Goal: Ask a question: Seek information or help from site administrators or community

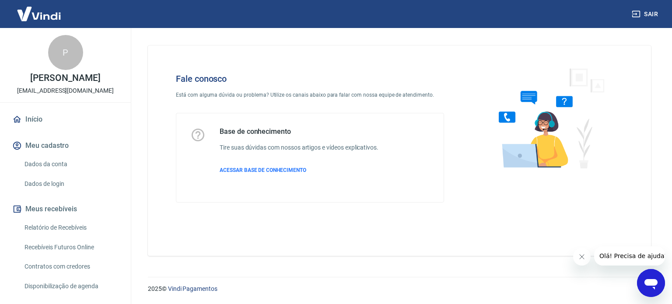
click at [651, 282] on icon "Abrir janela de mensagens" at bounding box center [650, 284] width 13 height 10
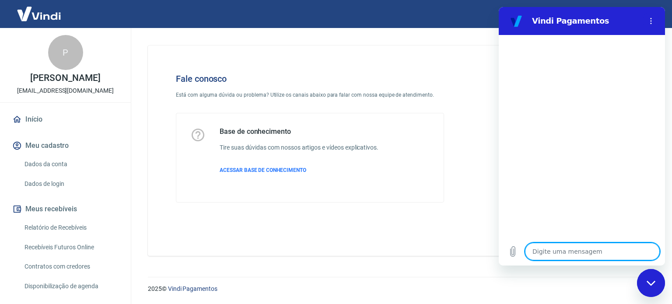
type textarea "o"
type textarea "x"
type textarea "oi"
type textarea "x"
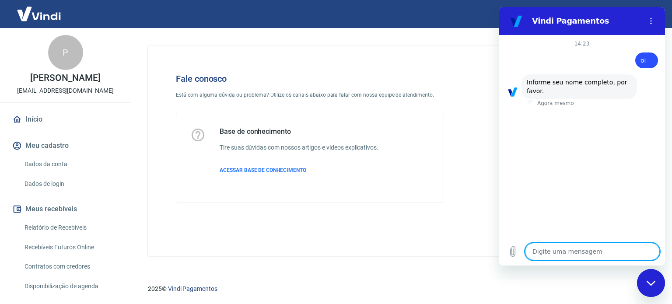
type textarea "J"
type textarea "x"
type textarea "[PERSON_NAME]"
type textarea "x"
type textarea "Jaq"
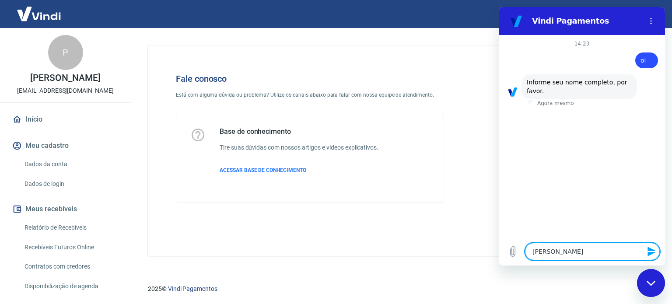
type textarea "x"
type textarea "Jaqu"
type textarea "x"
type textarea "Jaque"
type textarea "x"
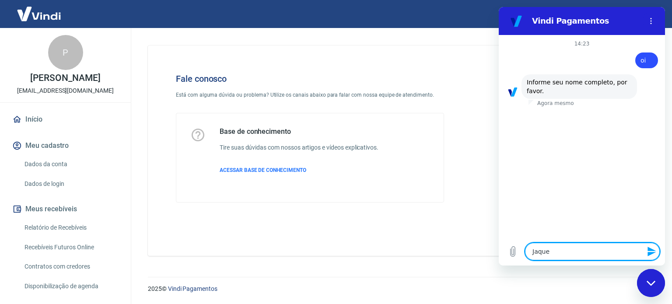
type textarea "Jaquel"
type textarea "x"
type textarea "Jaqueli"
type textarea "x"
type textarea "[PERSON_NAME]"
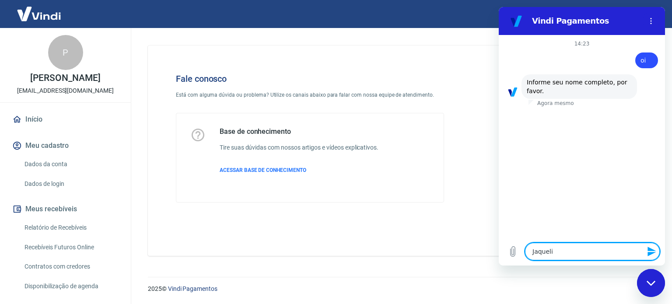
type textarea "x"
type textarea "[PERSON_NAME]"
type textarea "x"
type textarea "[PERSON_NAME]"
type textarea "x"
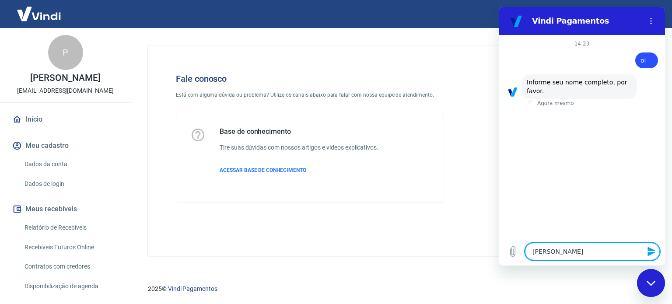
type textarea "[PERSON_NAME] S"
type textarea "x"
type textarea "[PERSON_NAME]"
type textarea "x"
type textarea "[PERSON_NAME]"
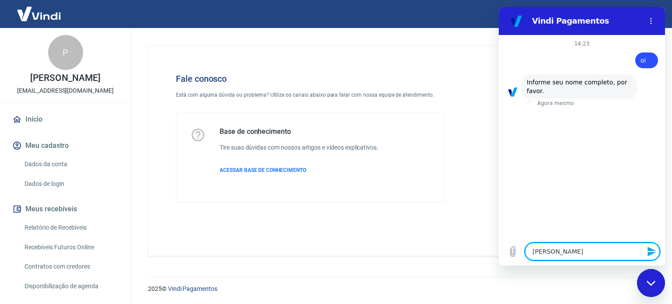
type textarea "x"
type textarea "[PERSON_NAME] Silv"
type textarea "x"
type textarea "[PERSON_NAME]"
type textarea "x"
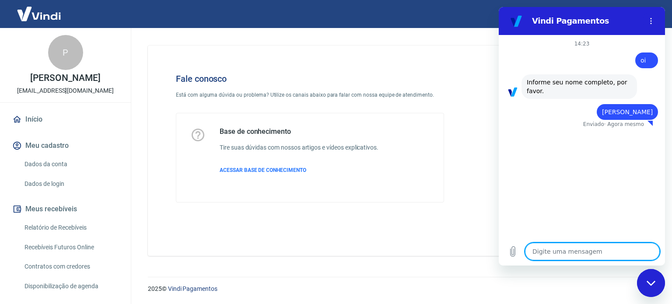
type textarea "x"
type textarea "3"
type textarea "x"
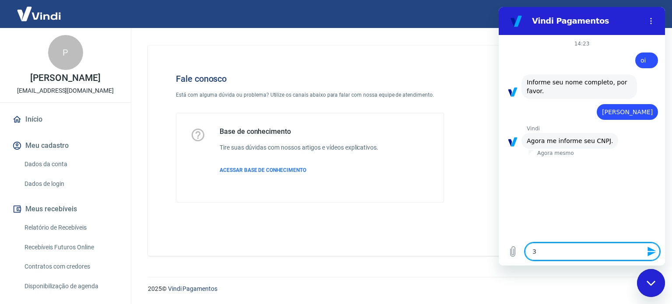
type textarea "31"
type textarea "x"
type textarea "313"
type textarea "x"
type textarea "3132"
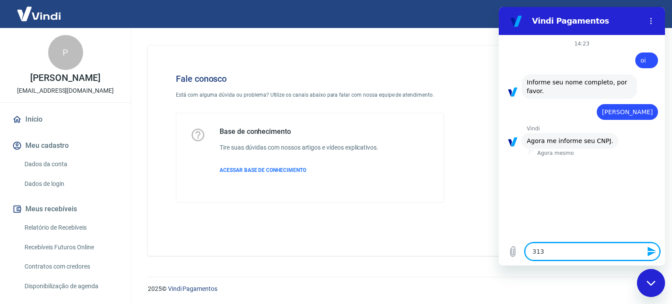
type textarea "x"
type textarea "31327"
type textarea "x"
type textarea "313279"
type textarea "x"
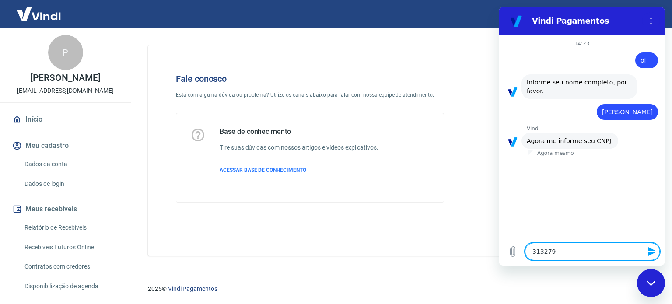
type textarea "3132794"
type textarea "x"
type textarea "31327946"
type textarea "x"
type textarea "313279460"
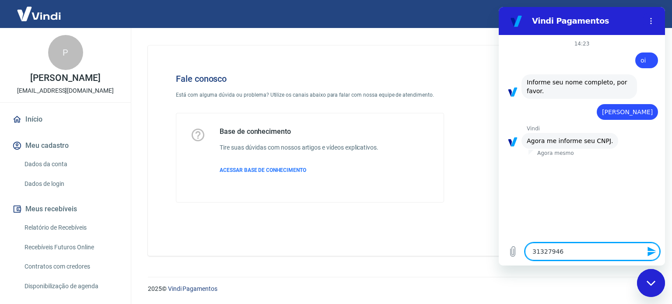
type textarea "x"
type textarea "3132794600"
type textarea "x"
type textarea "31327946000"
type textarea "x"
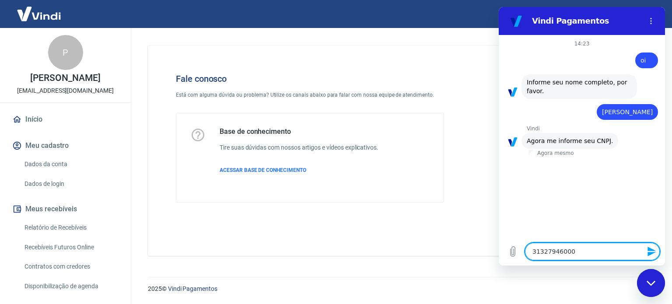
type textarea "313279460001"
type textarea "x"
type textarea "3132794600019"
type textarea "x"
type textarea "31327946000190"
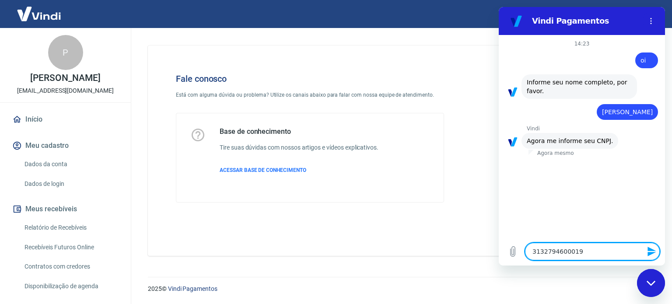
type textarea "x"
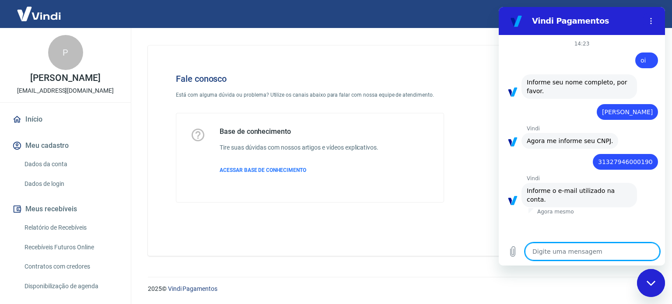
type textarea "f"
type textarea "x"
type textarea "fi"
type textarea "x"
type textarea "fin"
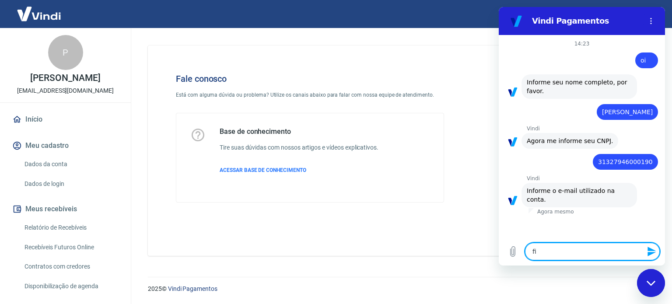
type textarea "x"
type textarea "fina"
type textarea "x"
type textarea "finan"
type textarea "x"
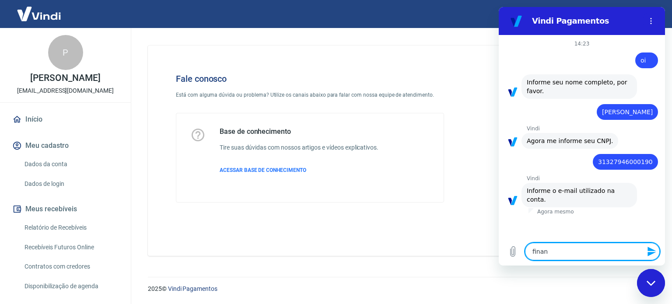
type textarea "financ"
type textarea "x"
type textarea "financi"
type textarea "x"
type textarea "financie"
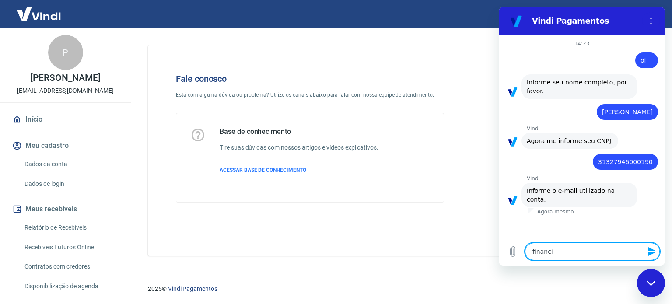
type textarea "x"
type textarea "financi"
type textarea "x"
type textarea "financ"
type textarea "x"
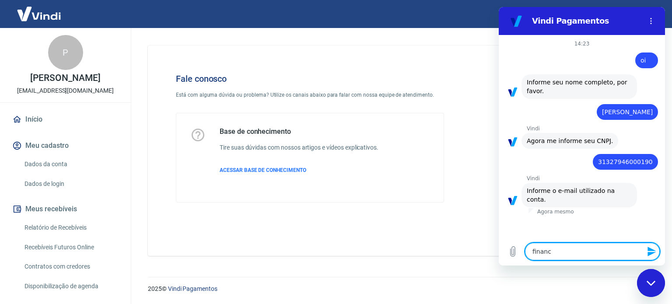
type textarea "finance"
type textarea "x"
type textarea "financei"
type textarea "x"
type textarea "financeir"
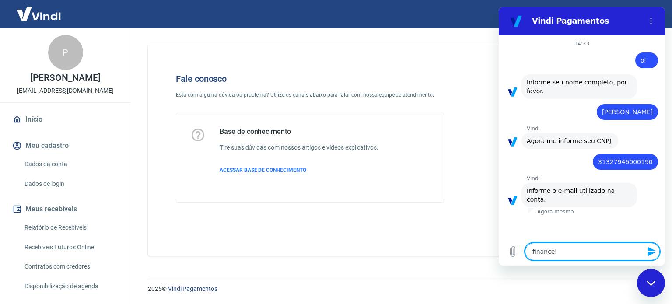
type textarea "x"
type textarea "financeiro"
type textarea "x"
type textarea "financeiro@"
type textarea "x"
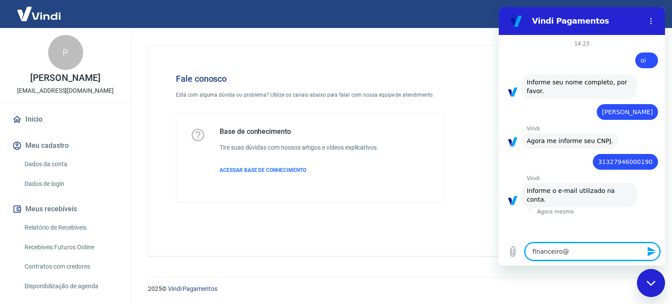
type textarea "financeiro@j"
type textarea "x"
type textarea "financeiro@ju"
type textarea "x"
type textarea "financeiro@jus"
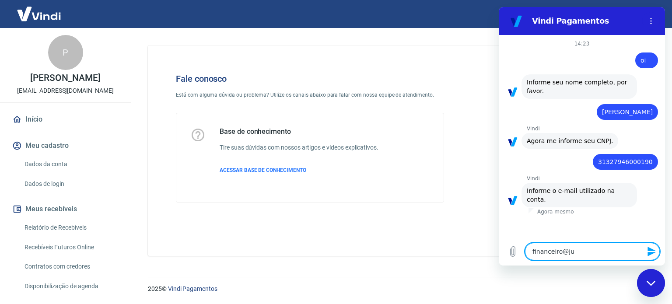
type textarea "x"
type textarea "financeiro@just"
type textarea "x"
type textarea "financeiro@justp"
type textarea "x"
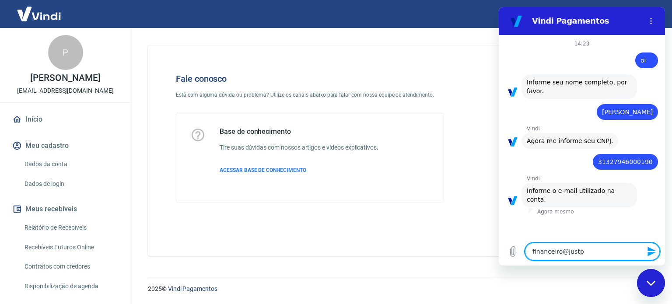
type textarea "financeiro@justpa"
type textarea "x"
type textarea "financeiro@justpau"
type textarea "x"
type textarea "financeiro@justpaul"
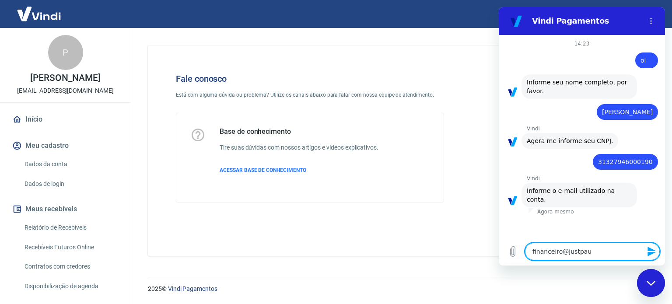
type textarea "x"
type textarea "financeiro@justpauli"
type textarea "x"
type textarea "financeiro@justpaulin"
type textarea "x"
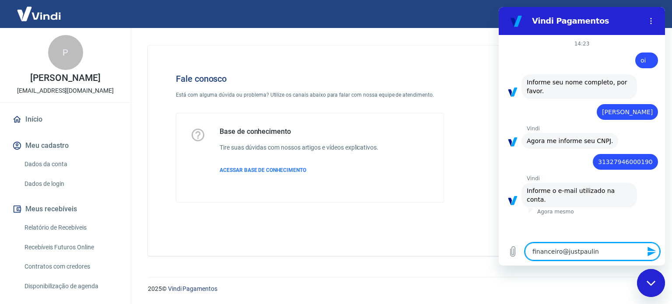
type textarea "financeiro@justpaulinh"
type textarea "x"
type textarea "financeiro@justpaulinha"
type textarea "x"
type textarea "financeiro@justpaulinha."
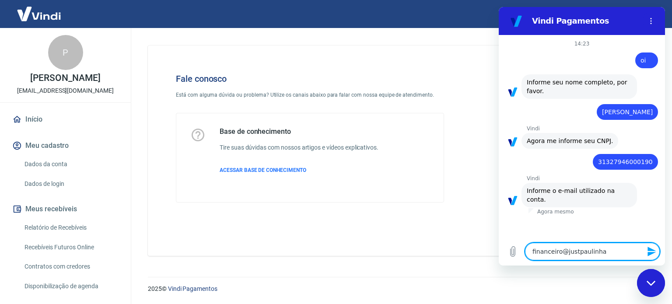
type textarea "x"
type textarea "financeiro@justpaulinha.c"
type textarea "x"
type textarea "[EMAIL_ADDRESS][DOMAIN_NAME]"
type textarea "x"
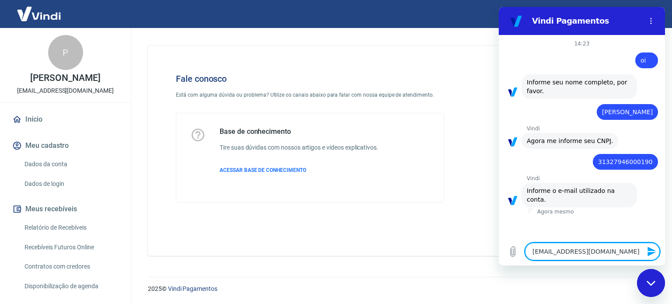
type textarea "[EMAIL_ADDRESS][DOMAIN_NAME]"
type textarea "x"
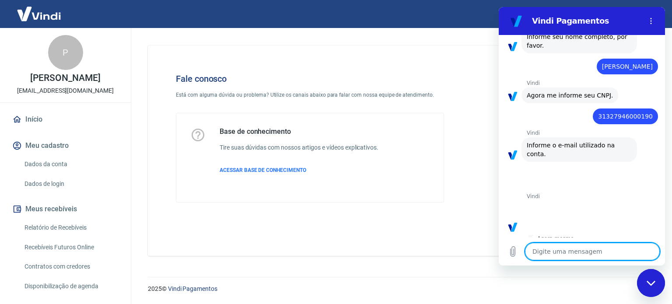
scroll to position [227, 0]
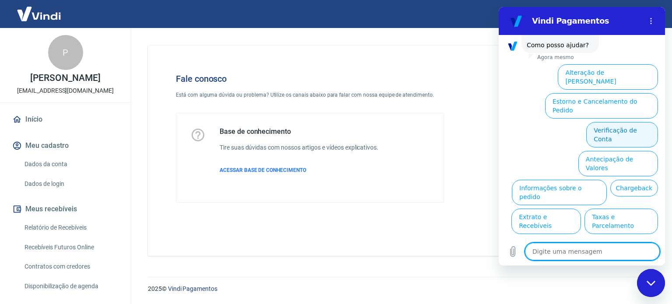
click at [618, 122] on button "Verificação de Conta" at bounding box center [622, 134] width 72 height 25
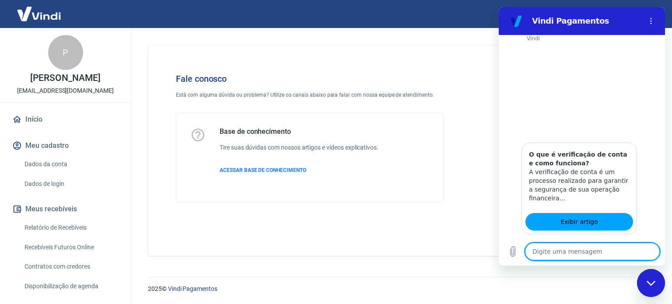
scroll to position [314, 0]
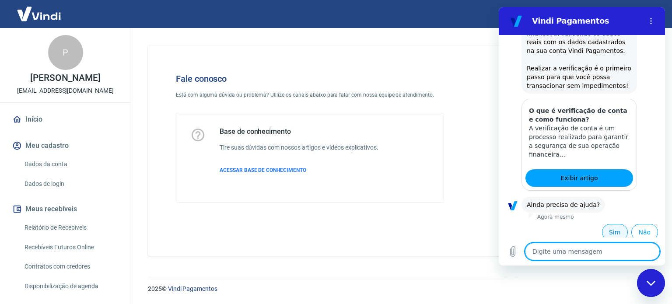
click at [607, 231] on button "Sim" at bounding box center [615, 232] width 26 height 17
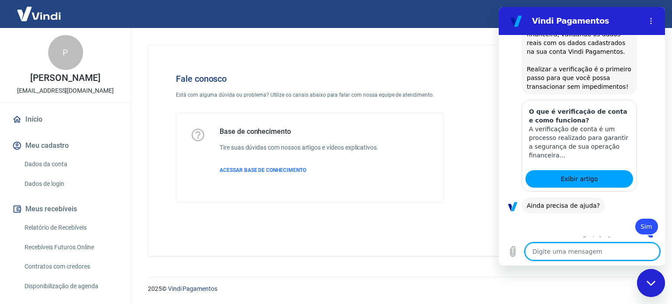
scroll to position [315, 0]
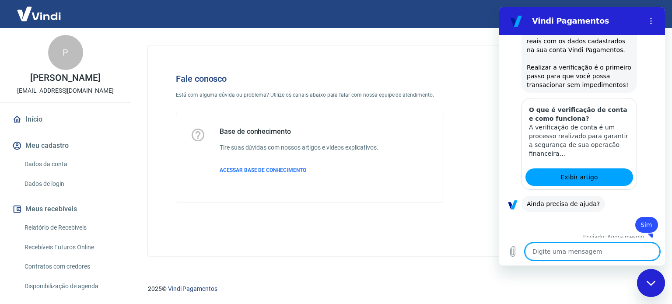
type textarea "x"
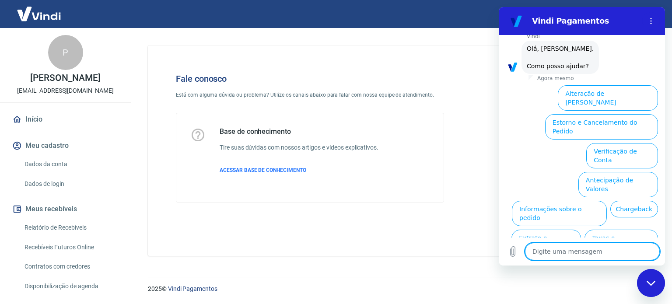
scroll to position [541, 0]
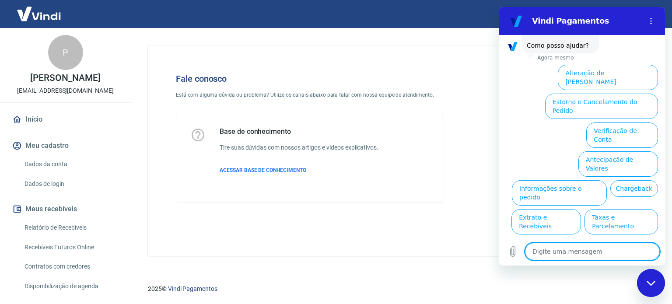
type textarea "o"
type textarea "x"
type textarea "ou"
type textarea "x"
type textarea "out"
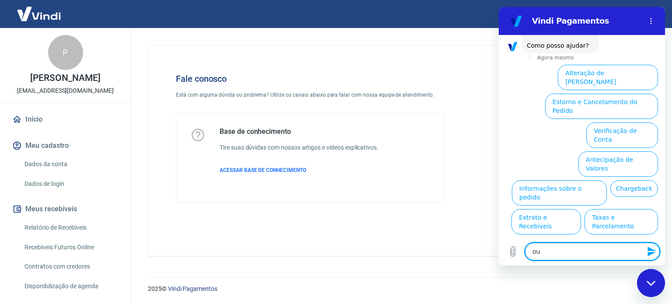
type textarea "x"
type textarea "outr"
type textarea "x"
type textarea "outro"
type textarea "x"
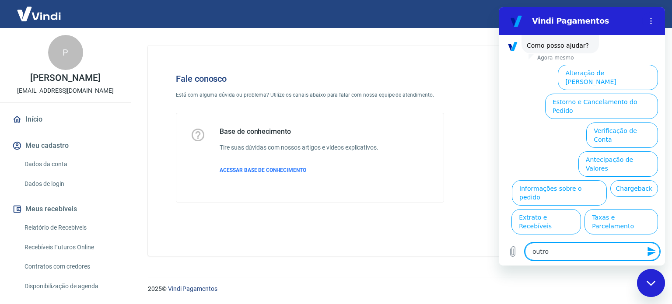
type textarea "outros"
type textarea "x"
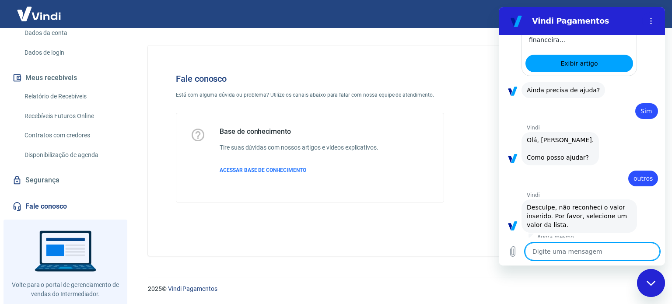
scroll to position [149, 0]
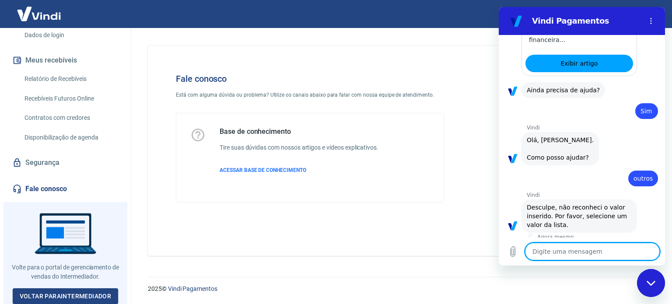
click at [55, 187] on link "Fale conosco" at bounding box center [65, 188] width 110 height 19
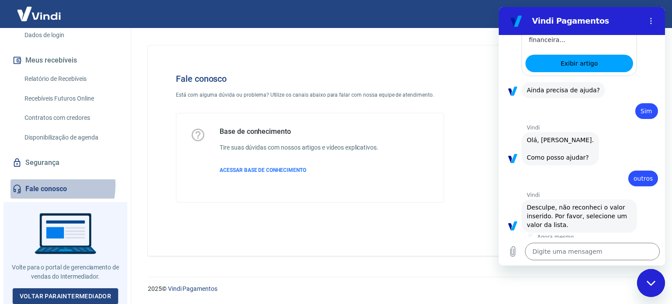
click at [43, 185] on link "Fale conosco" at bounding box center [65, 188] width 110 height 19
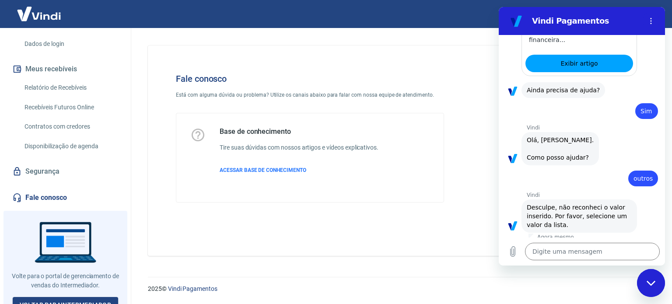
scroll to position [149, 0]
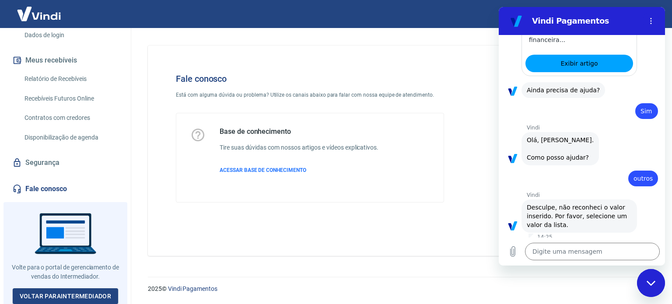
type textarea "x"
click at [38, 185] on link "Fale conosco" at bounding box center [65, 188] width 110 height 19
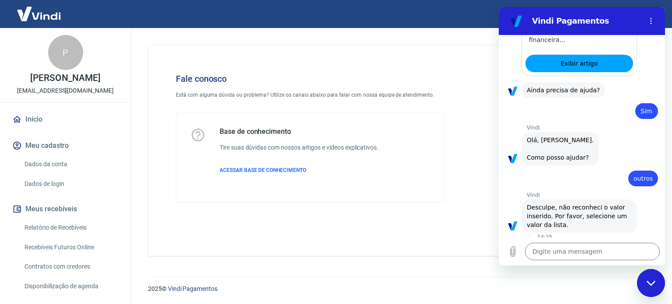
click at [577, 22] on h2 "Vindi Pagamentos" at bounding box center [585, 21] width 107 height 10
click at [647, 23] on icon "Menu de opções" at bounding box center [650, 20] width 7 height 7
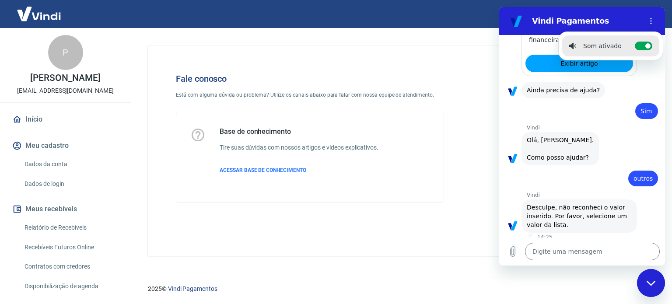
click at [428, 211] on div "Fale conosco Está com alguma dúvida ou problema? Utilize os canais abaixo para …" at bounding box center [310, 137] width 296 height 157
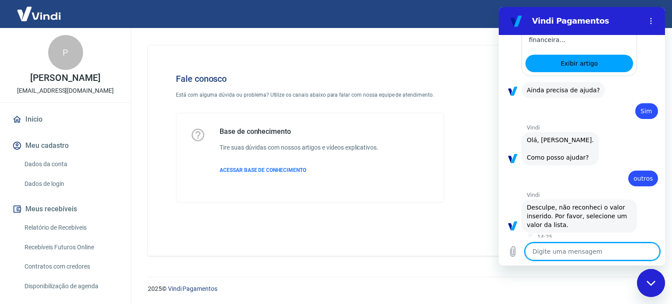
click at [552, 248] on textarea at bounding box center [592, 251] width 135 height 17
type textarea "o"
type textarea "x"
type textarea "ou"
type textarea "x"
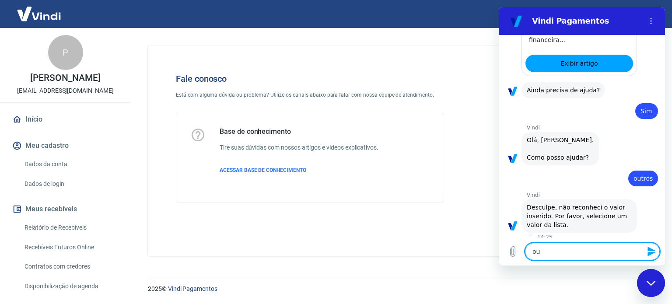
type textarea "out"
type textarea "x"
type textarea "outr"
type textarea "x"
type textarea "outro"
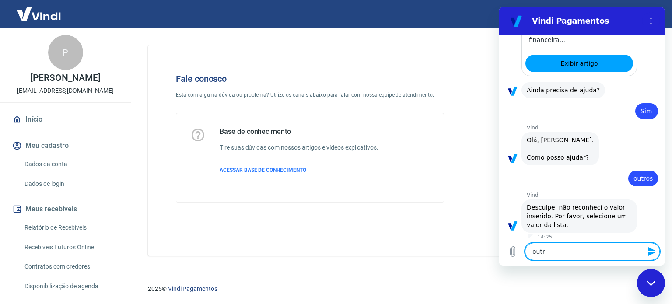
type textarea "x"
type textarea "outros"
type textarea "x"
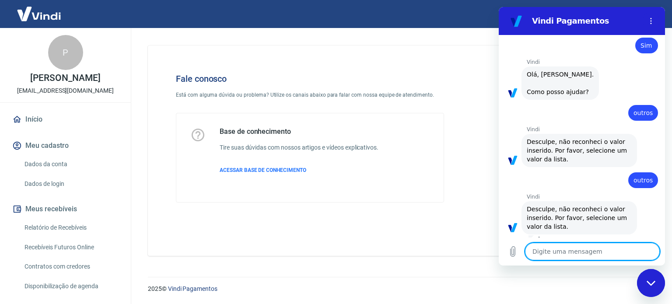
scroll to position [496, 0]
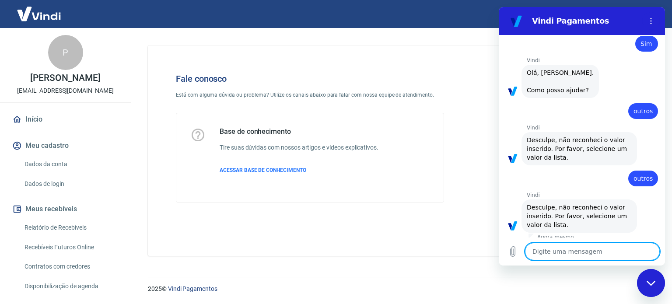
click at [649, 285] on icon "Fechar janela de mensagens" at bounding box center [650, 283] width 9 height 6
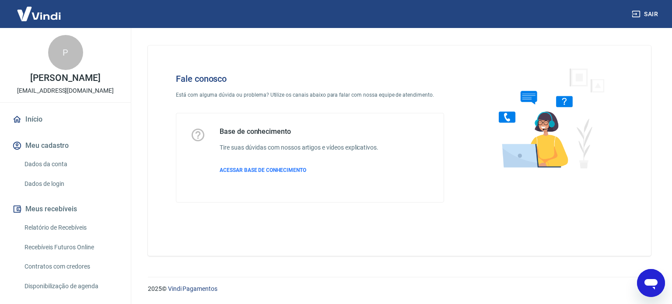
scroll to position [541, 0]
drag, startPoint x: 241, startPoint y: 94, endPoint x: 385, endPoint y: 94, distance: 143.9
click at [384, 94] on p "Está com alguma dúvida ou problema? Utilize os canais abaixo para falar com nos…" at bounding box center [310, 95] width 268 height 8
click at [369, 162] on div "Base de conhecimento Tire suas dúvidas com nossos artigos e vídeos explicativos…" at bounding box center [299, 157] width 159 height 61
click at [272, 169] on span "ACESSAR BASE DE CONHECIMENTO" at bounding box center [263, 170] width 87 height 6
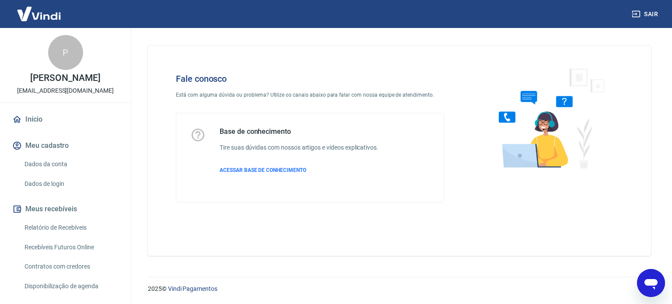
type textarea "x"
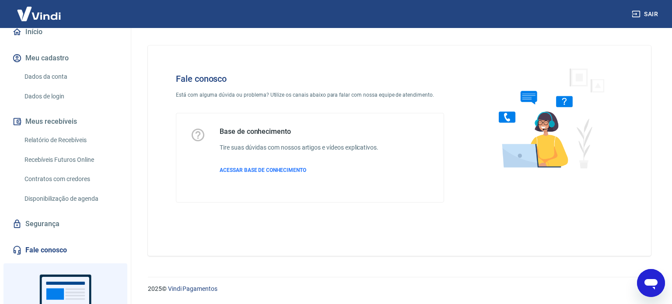
scroll to position [149, 0]
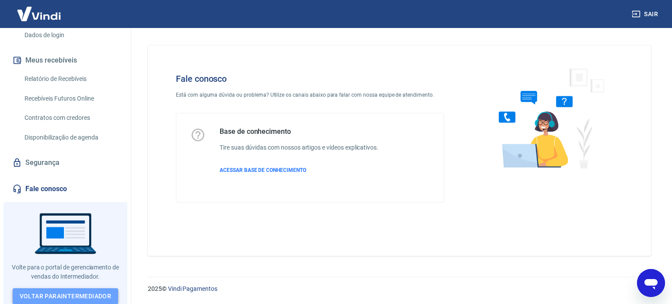
click at [39, 289] on link "Voltar para Intermediador" at bounding box center [66, 296] width 106 height 16
